Goal: Task Accomplishment & Management: Complete application form

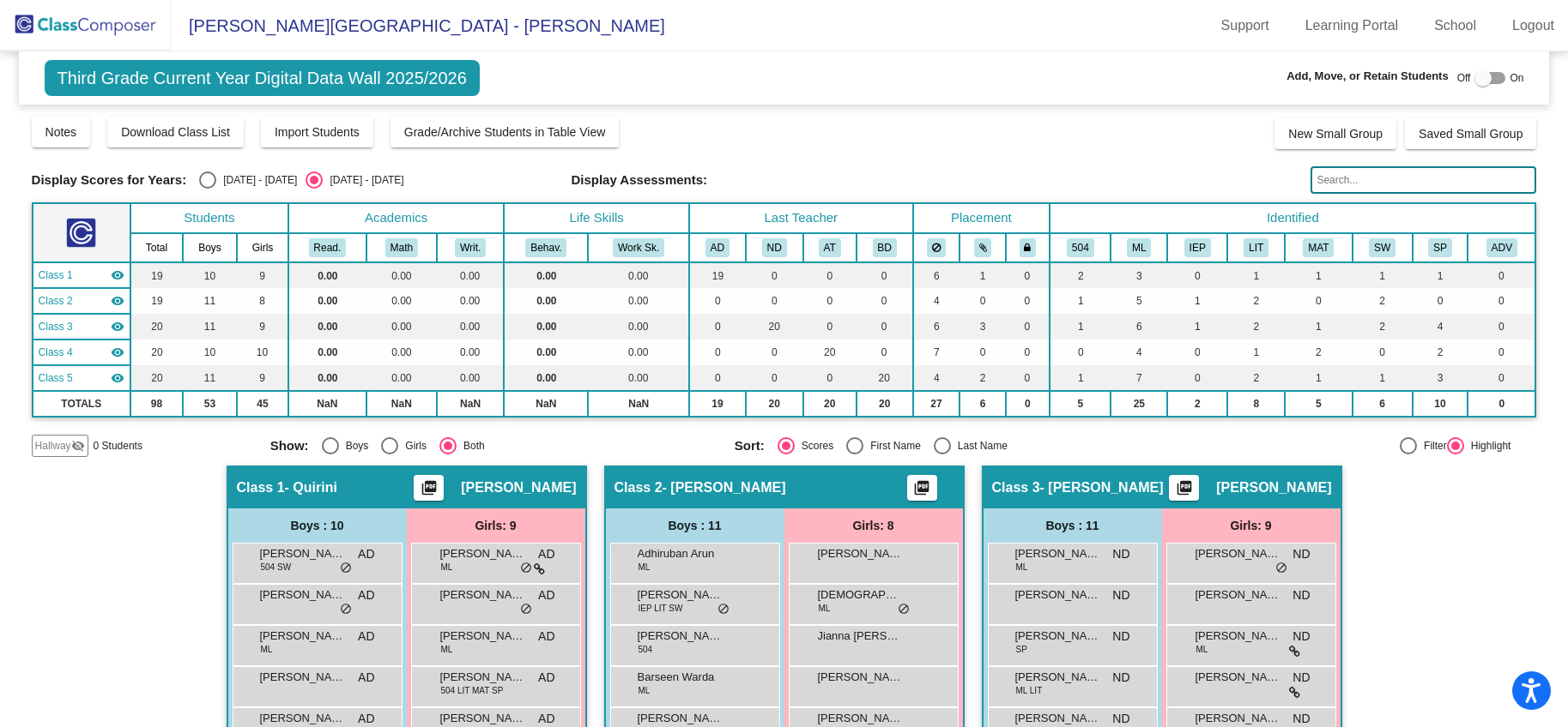
scroll to position [259, 0]
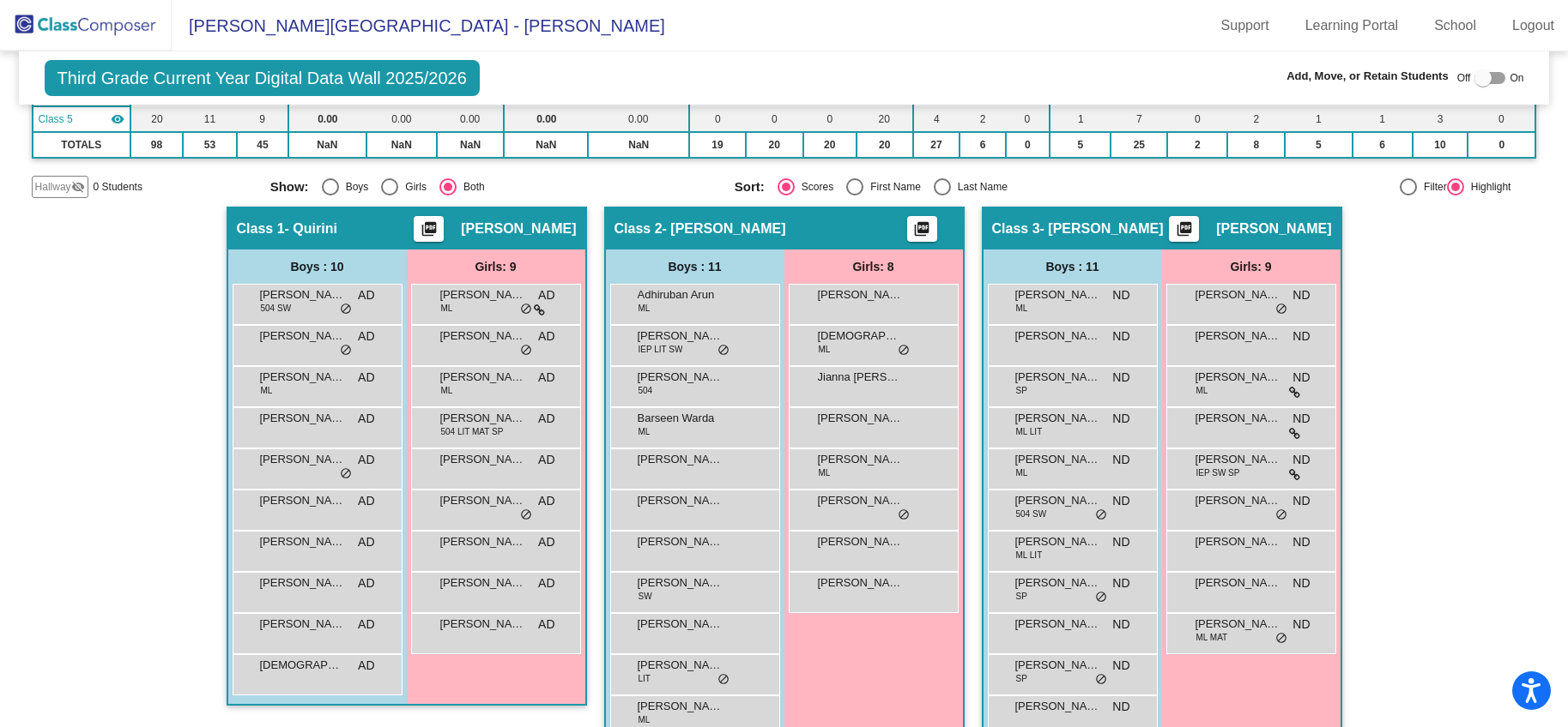
click at [107, 33] on img at bounding box center [86, 25] width 172 height 51
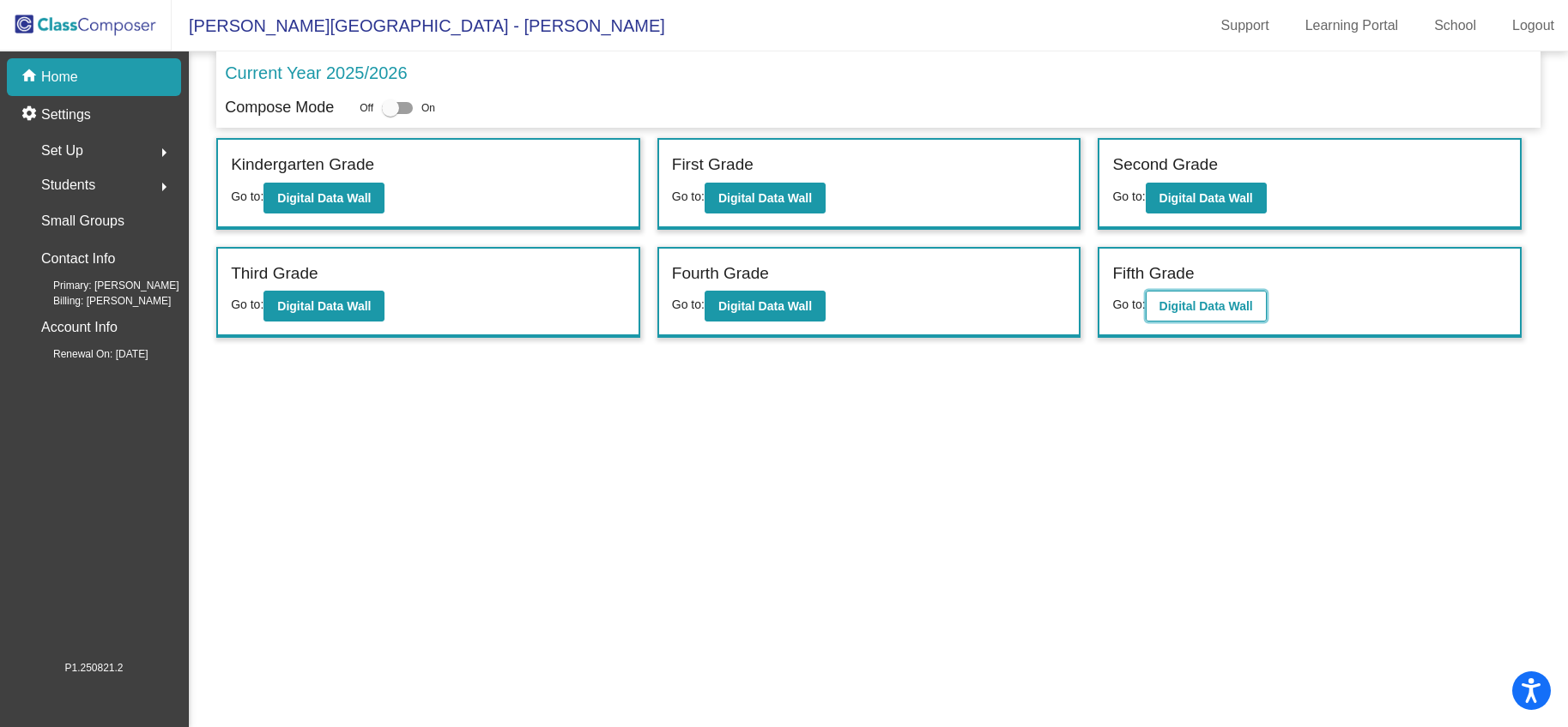
click at [1190, 307] on b "Digital Data Wall" at bounding box center [1206, 307] width 94 height 14
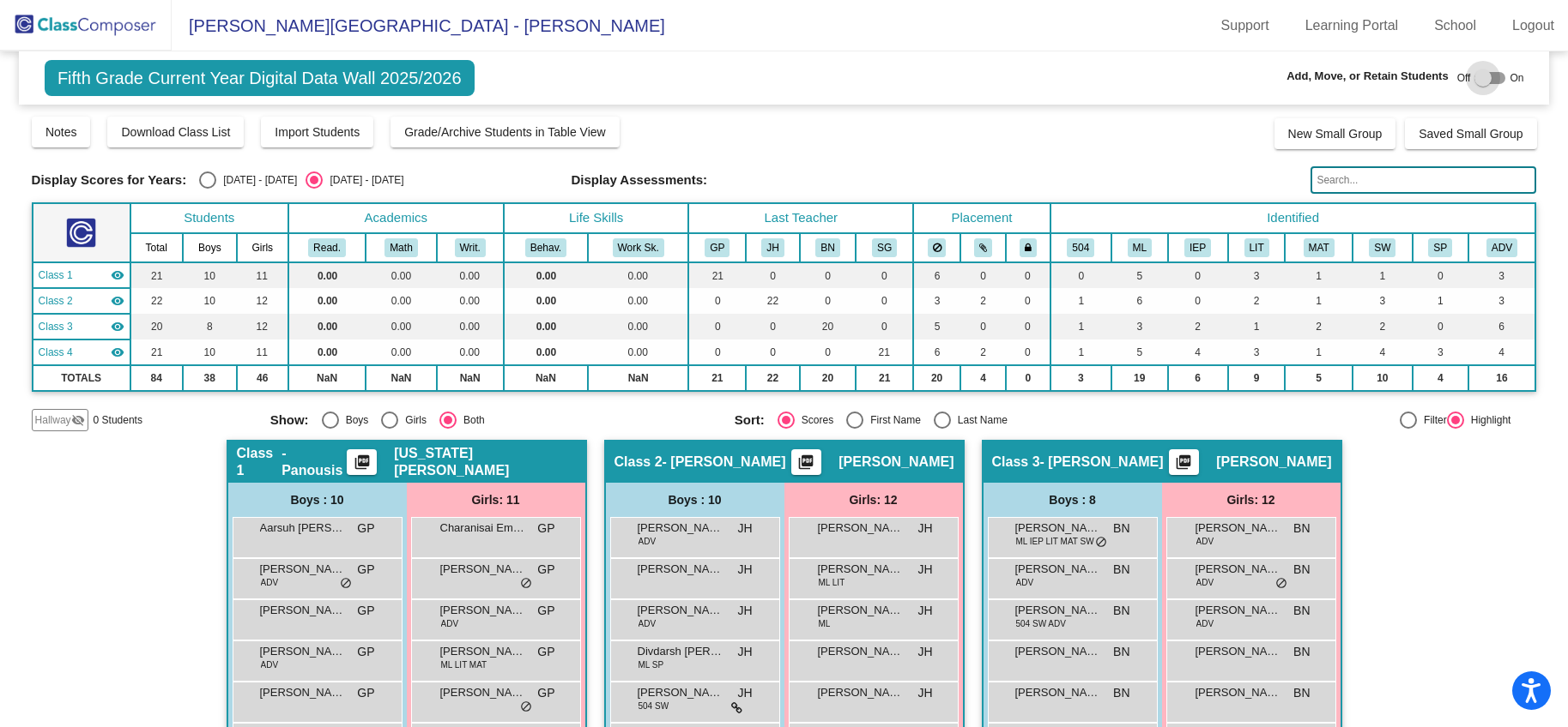
click at [1474, 81] on div at bounding box center [1483, 78] width 18 height 18
checkbox input "true"
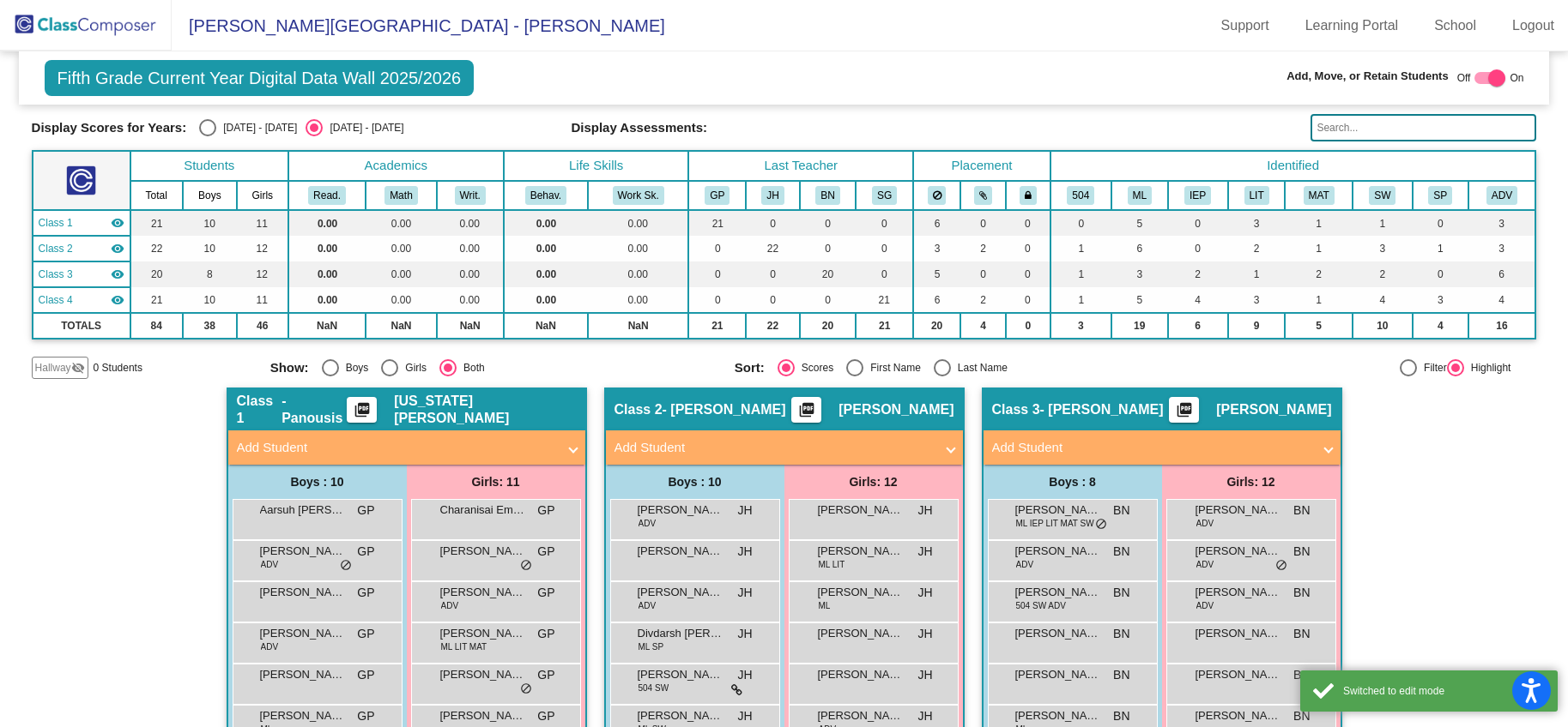
scroll to position [74, 0]
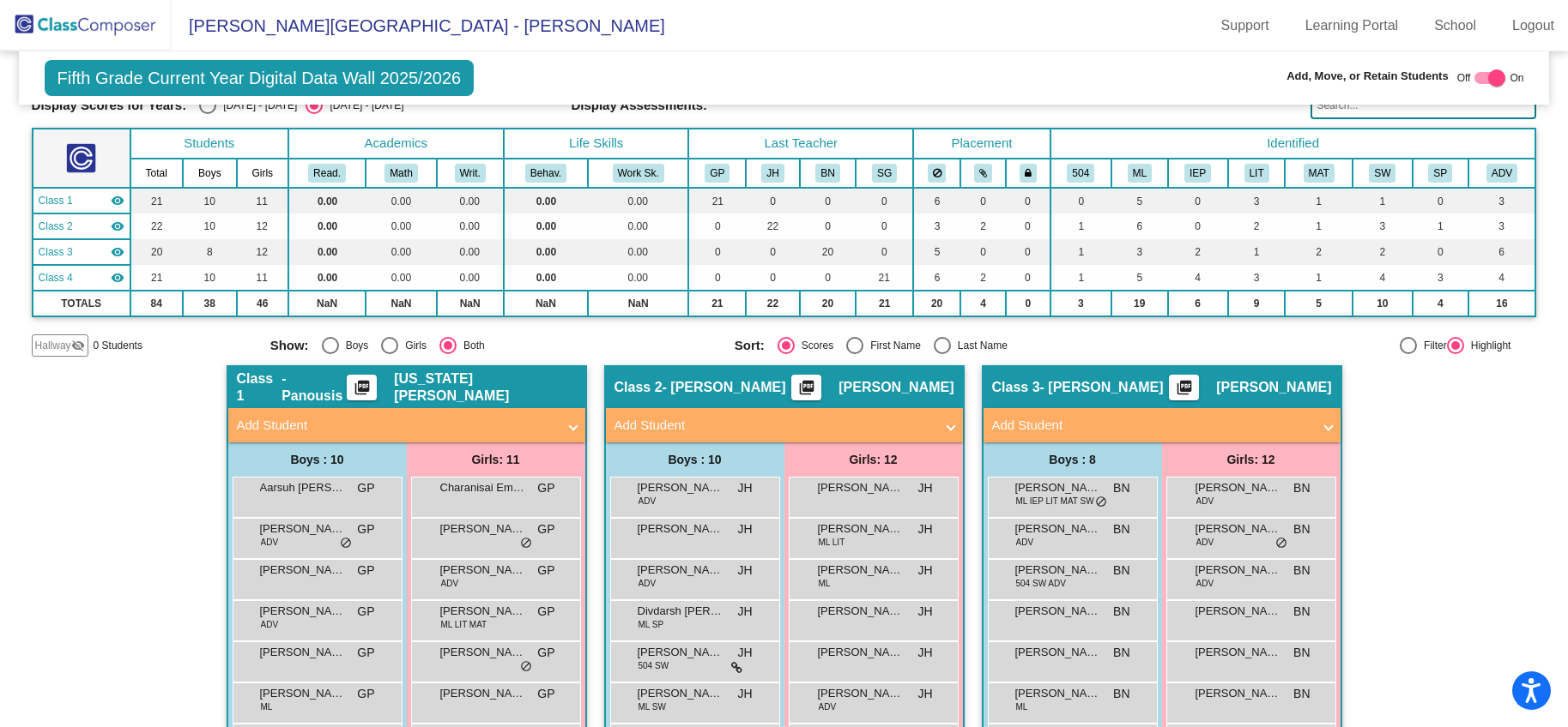
click at [1070, 427] on mat-panel-title "Add Student" at bounding box center [1152, 426] width 319 height 20
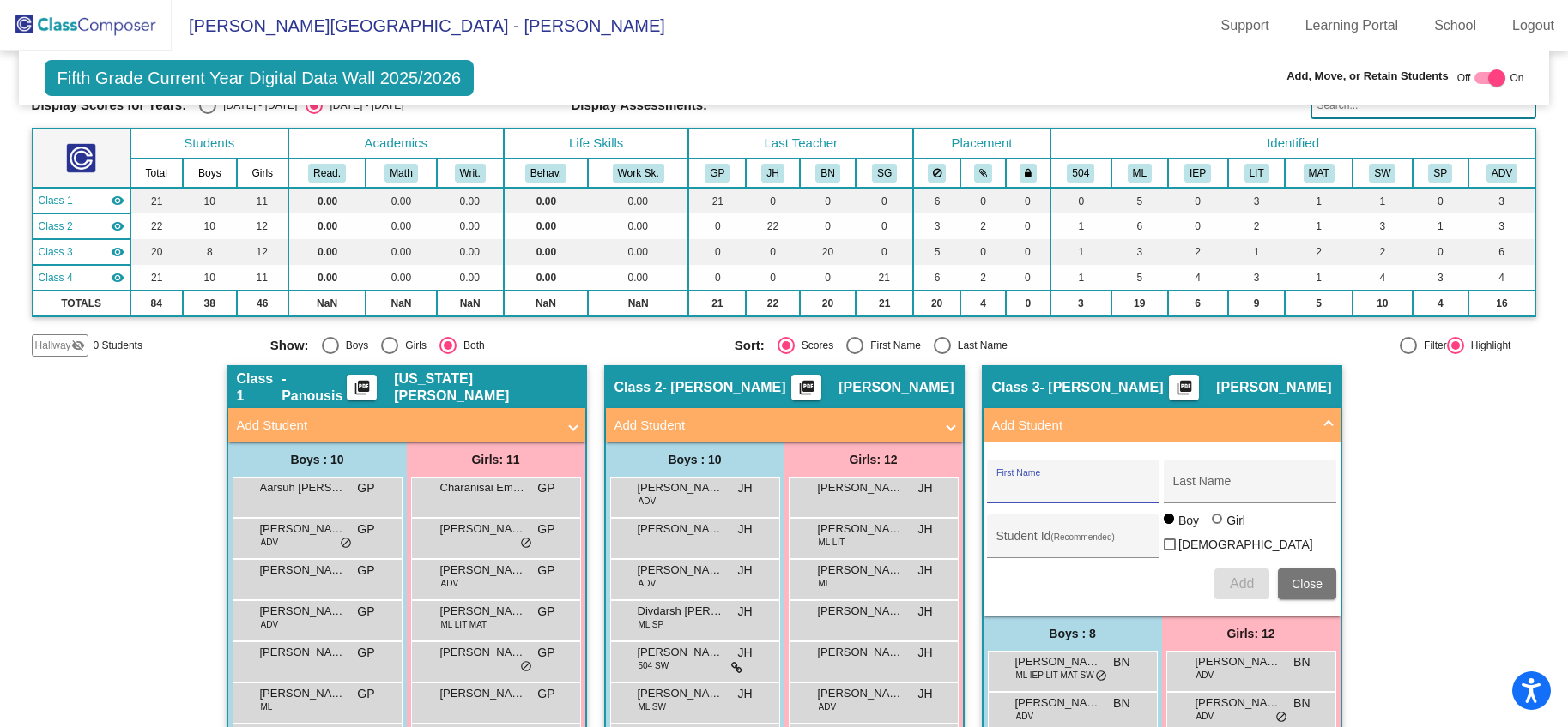
click at [1061, 481] on input "First Name" at bounding box center [1074, 488] width 154 height 14
type input "[PERSON_NAME]"
click at [1188, 482] on input "Last Name" at bounding box center [1251, 488] width 154 height 14
type input "[PERSON_NAME]"
click at [1238, 582] on span "Add" at bounding box center [1241, 583] width 24 height 15
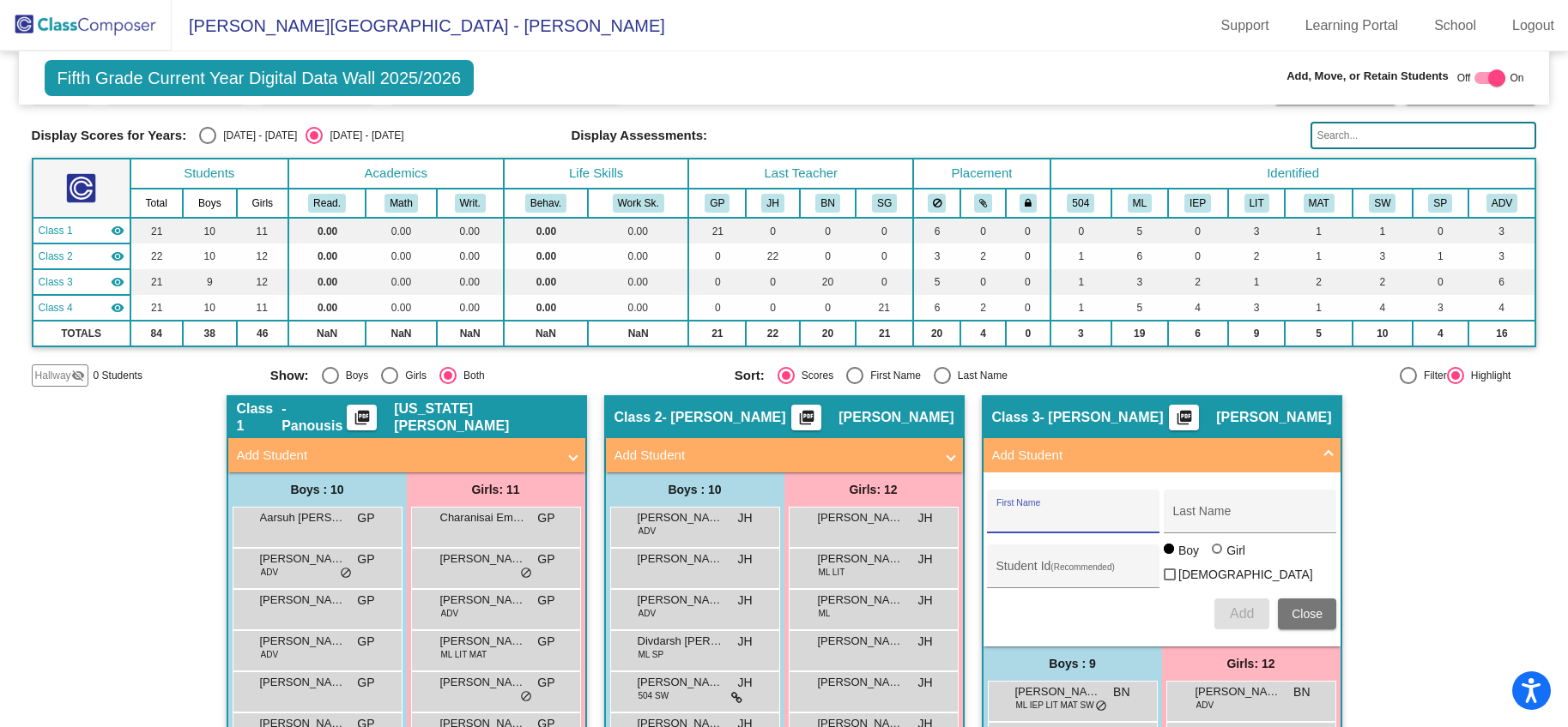
scroll to position [24, 0]
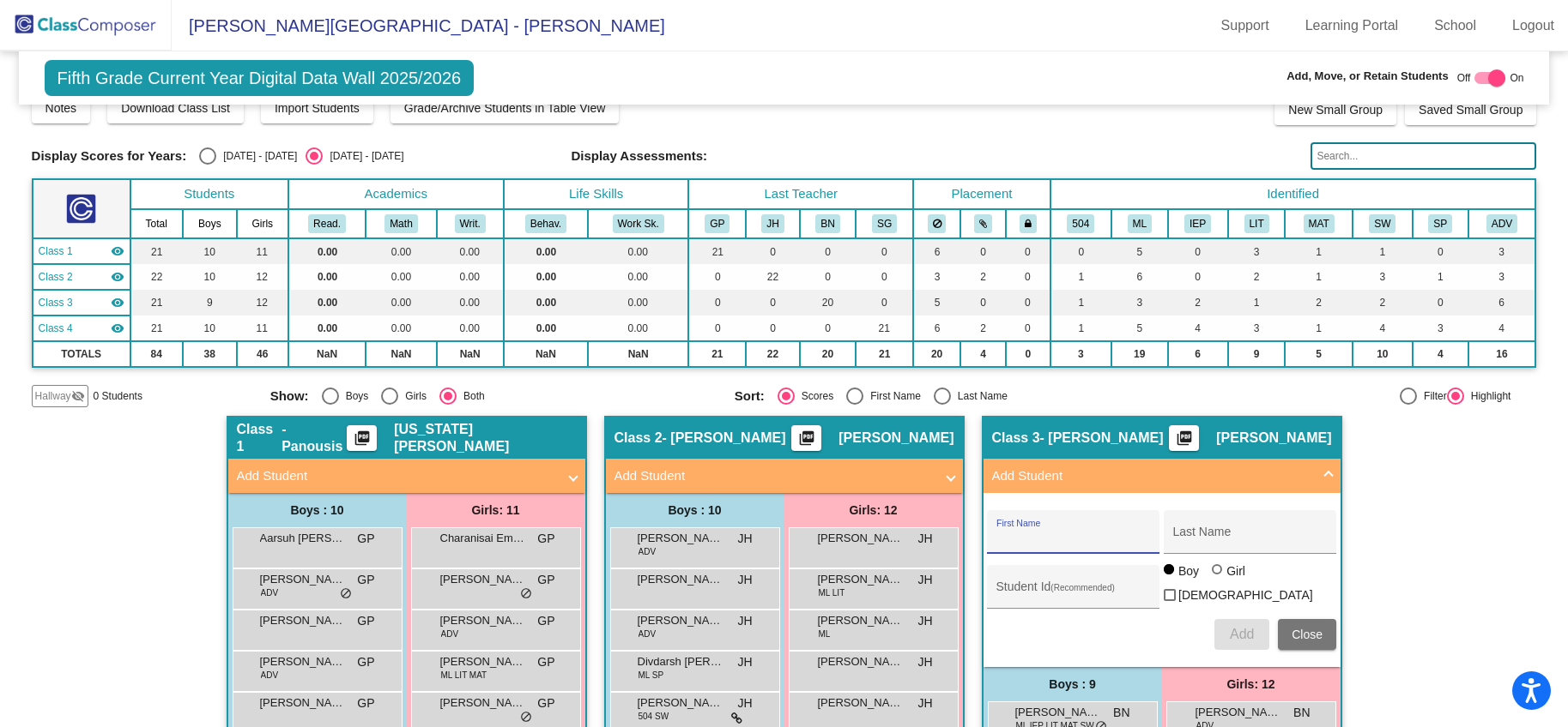
click at [1492, 80] on div at bounding box center [1497, 78] width 18 height 18
checkbox input "false"
